Goal: Information Seeking & Learning: Learn about a topic

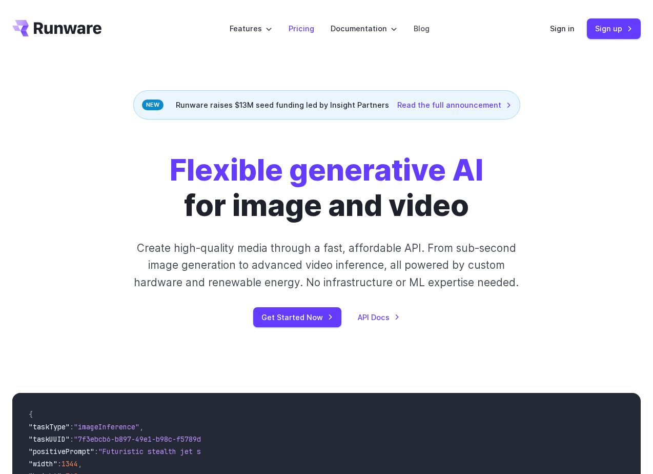
click at [296, 32] on link "Pricing" at bounding box center [302, 29] width 26 height 12
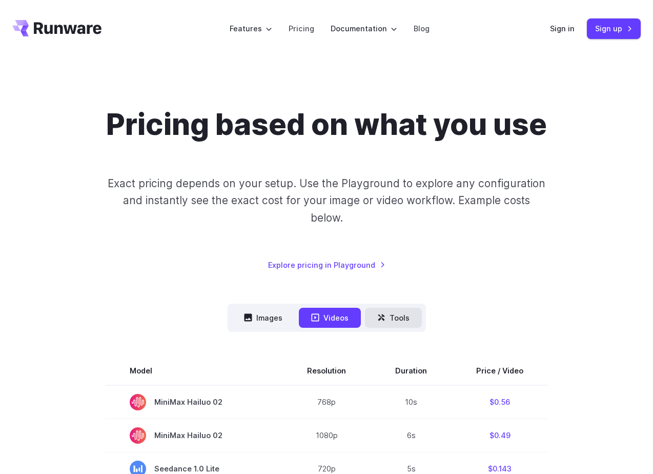
click at [395, 316] on button "Tools" at bounding box center [393, 318] width 57 height 20
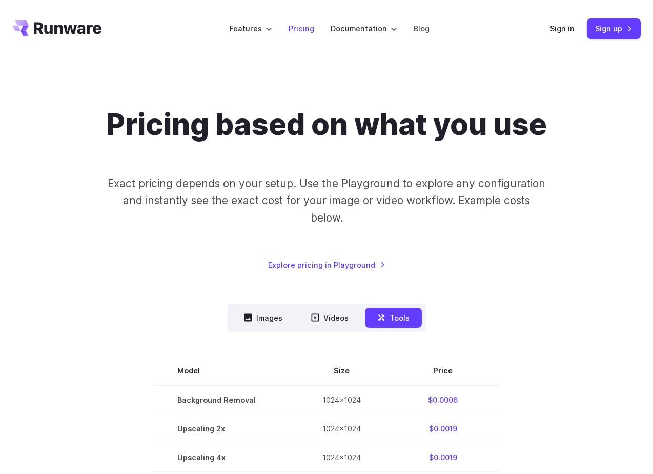
click at [303, 30] on link "Pricing" at bounding box center [302, 29] width 26 height 12
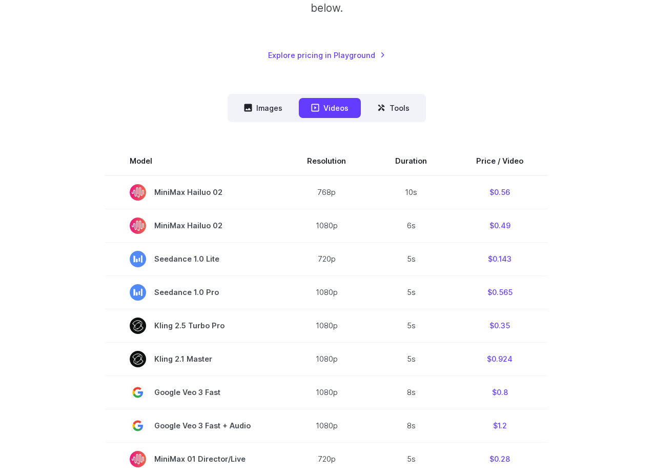
scroll to position [212, 0]
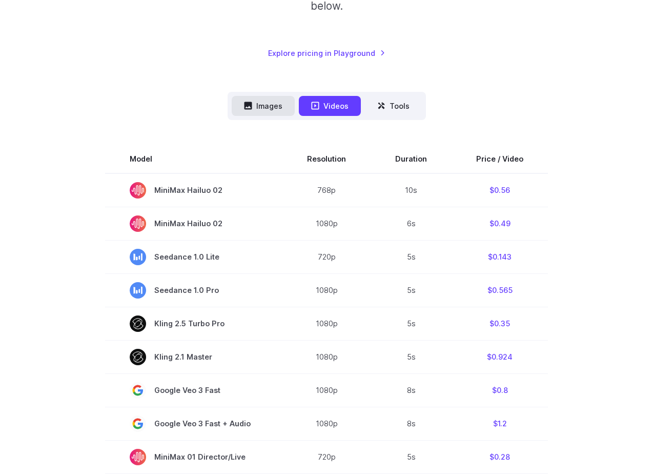
click at [267, 99] on button "Images" at bounding box center [263, 106] width 63 height 20
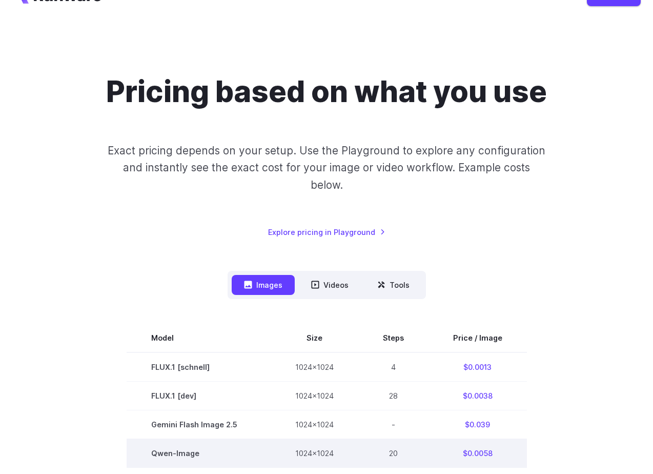
scroll to position [0, 0]
